Goal: Information Seeking & Learning: Learn about a topic

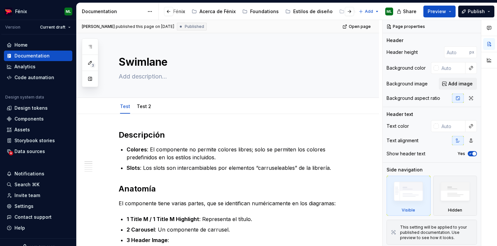
scroll to position [0, 116]
click at [29, 119] on div "Components" at bounding box center [28, 119] width 29 height 7
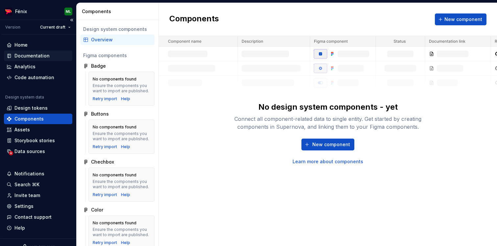
click at [45, 55] on div "Documentation" at bounding box center [31, 56] width 35 height 7
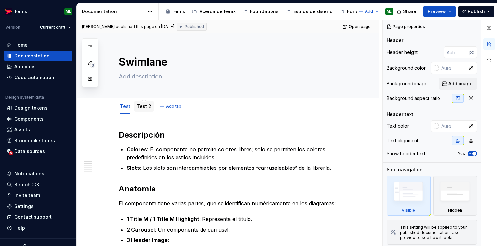
click at [146, 108] on link "Test 2" at bounding box center [144, 107] width 14 height 6
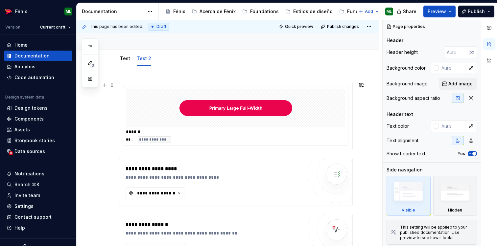
scroll to position [48, 0]
click at [124, 58] on link "Test" at bounding box center [125, 59] width 10 height 6
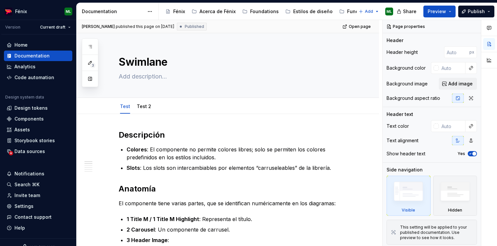
type textarea "*"
